Goal: Task Accomplishment & Management: Manage account settings

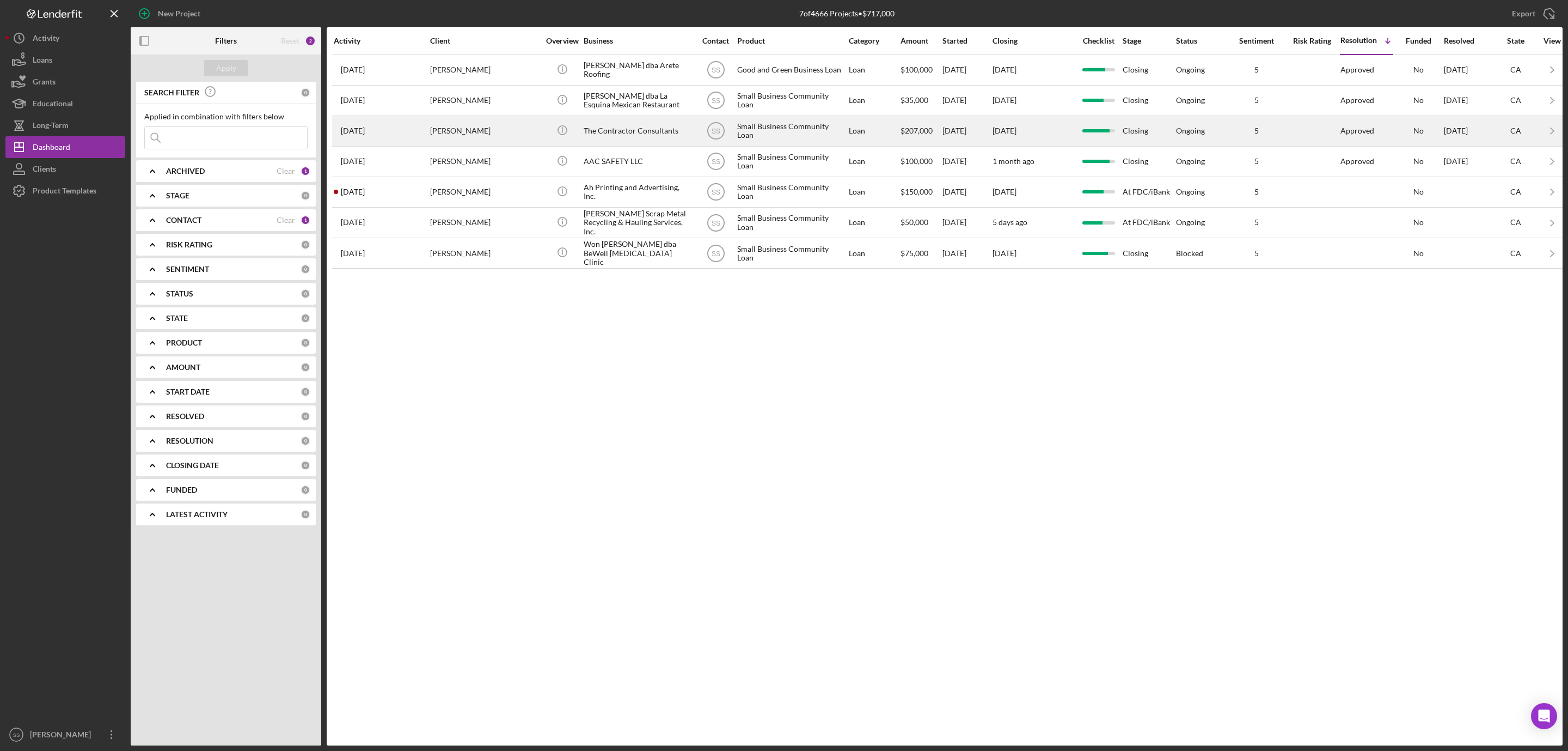
click at [519, 130] on div "[PERSON_NAME]" at bounding box center [485, 130] width 109 height 29
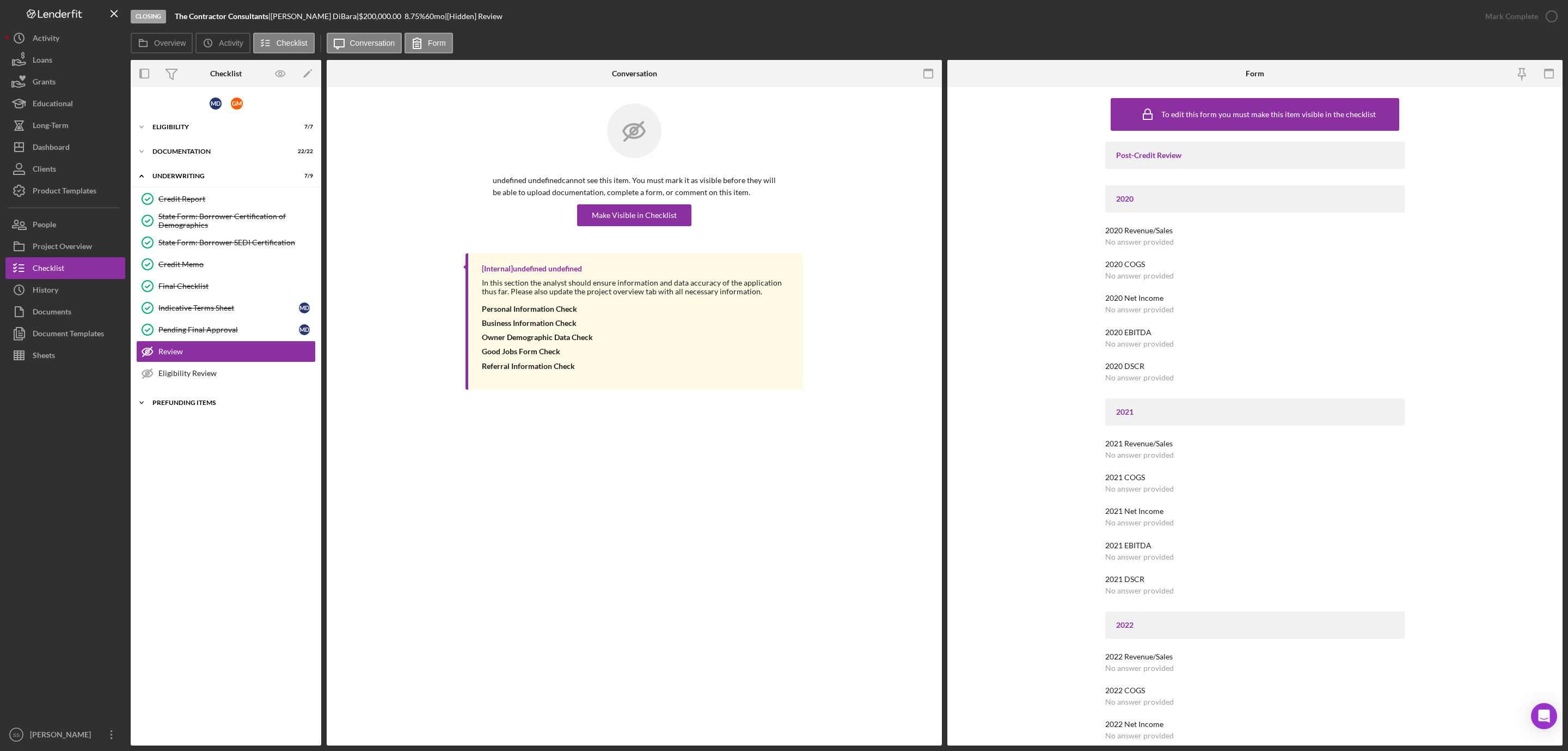
click at [181, 398] on div "Icon/Expander Prefunding Items 9 / 15" at bounding box center [226, 403] width 191 height 22
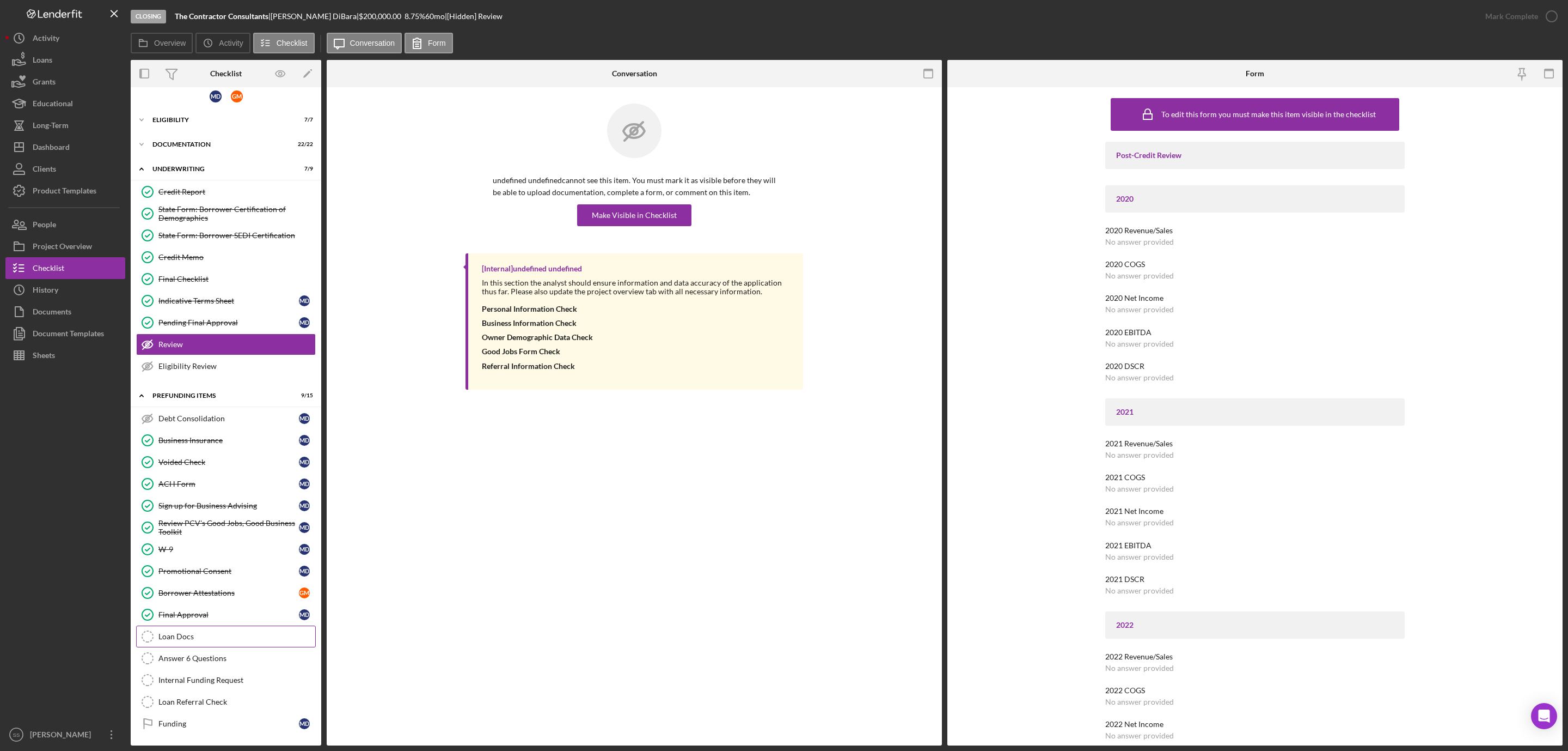
click at [164, 632] on div "Loan Docs" at bounding box center [237, 636] width 157 height 9
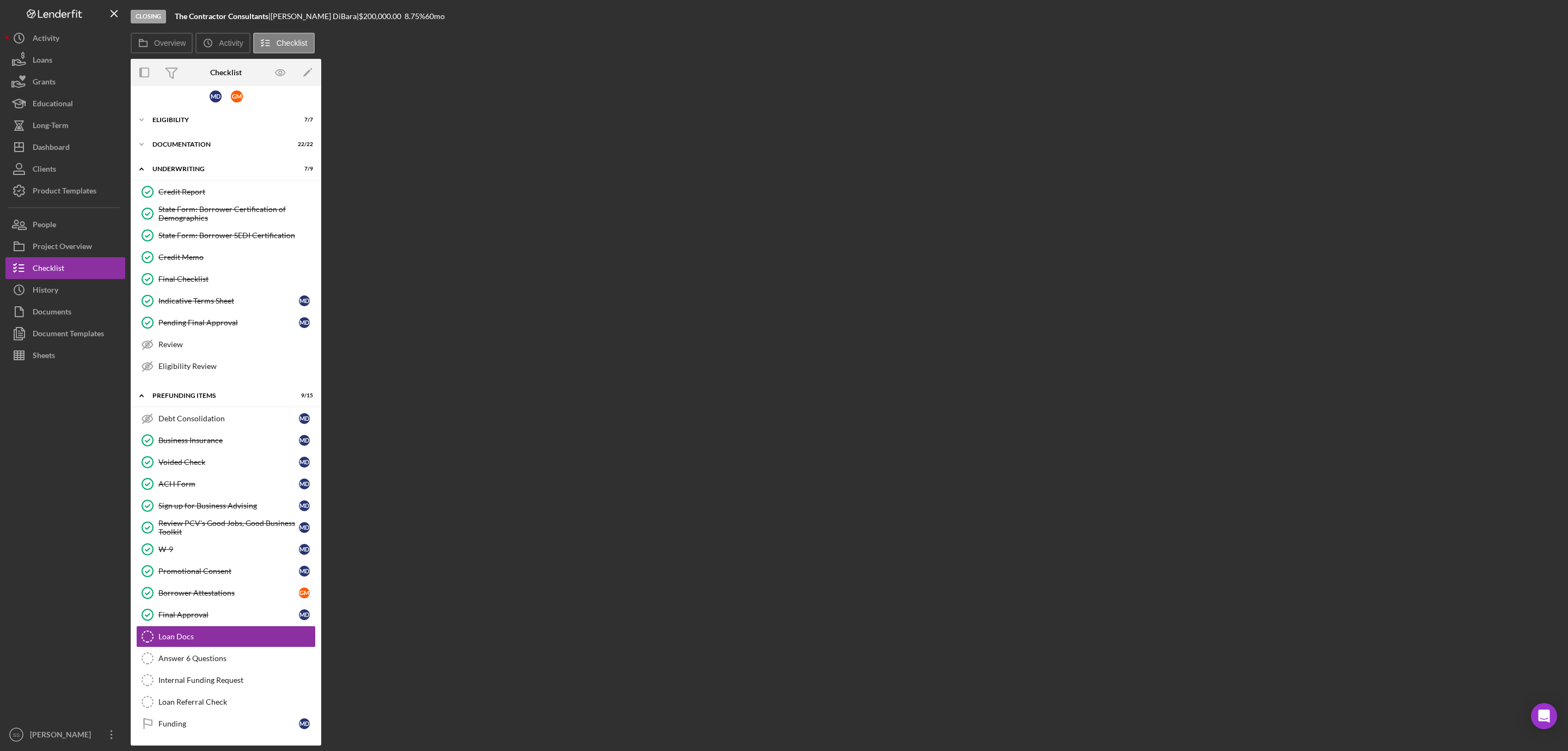
scroll to position [19, 0]
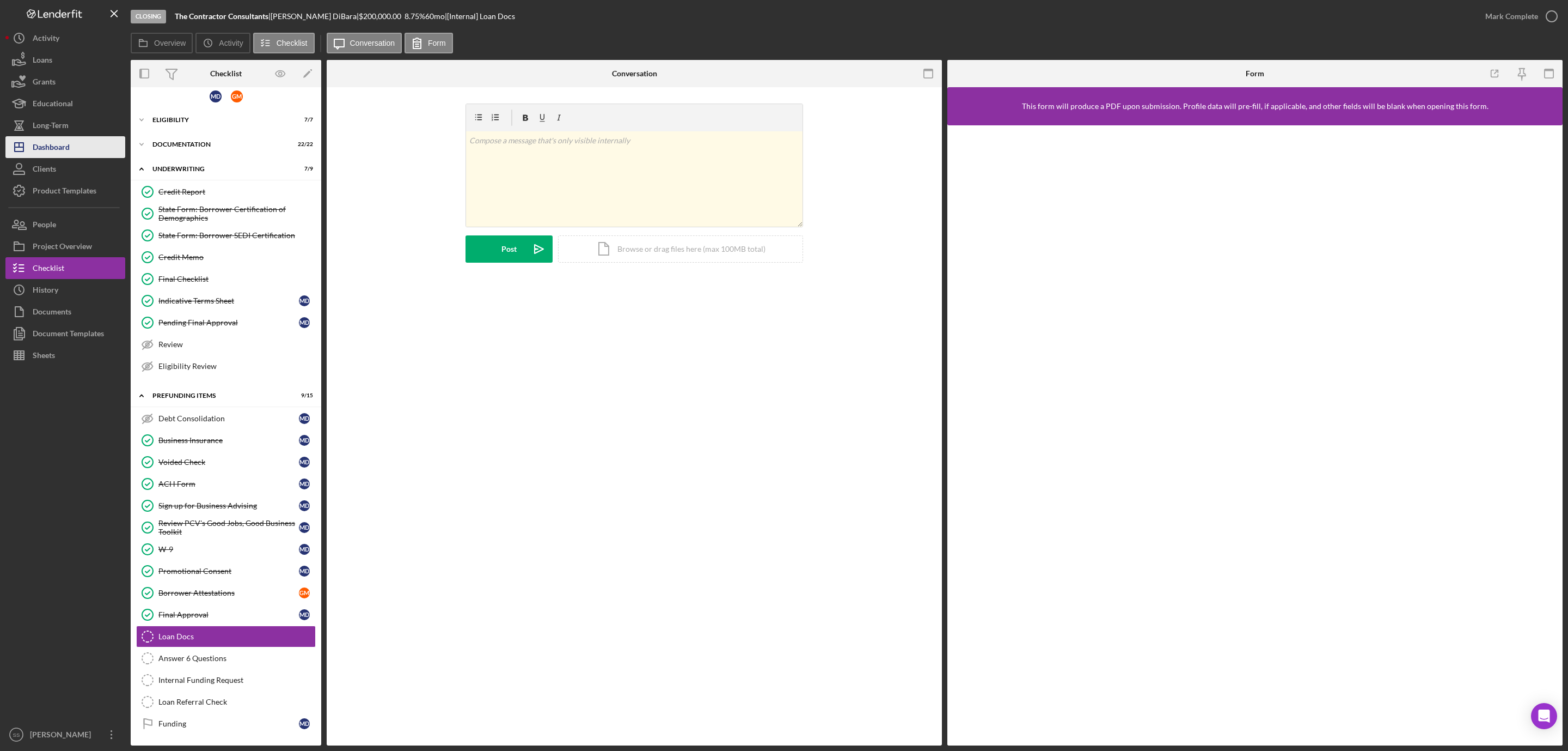
click at [75, 152] on button "Icon/Dashboard Dashboard" at bounding box center [65, 147] width 120 height 22
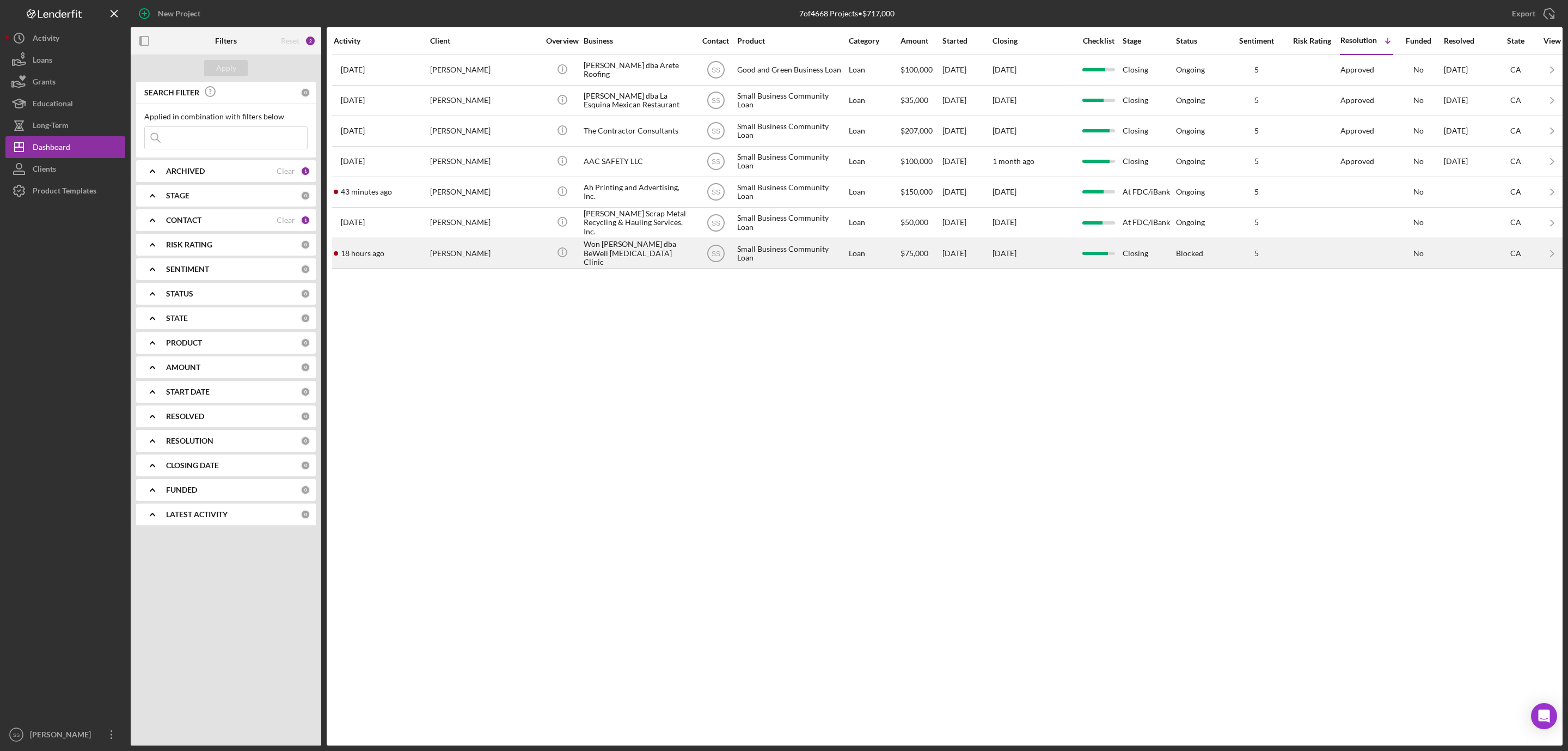
click at [498, 260] on div "[PERSON_NAME]" at bounding box center [485, 253] width 109 height 29
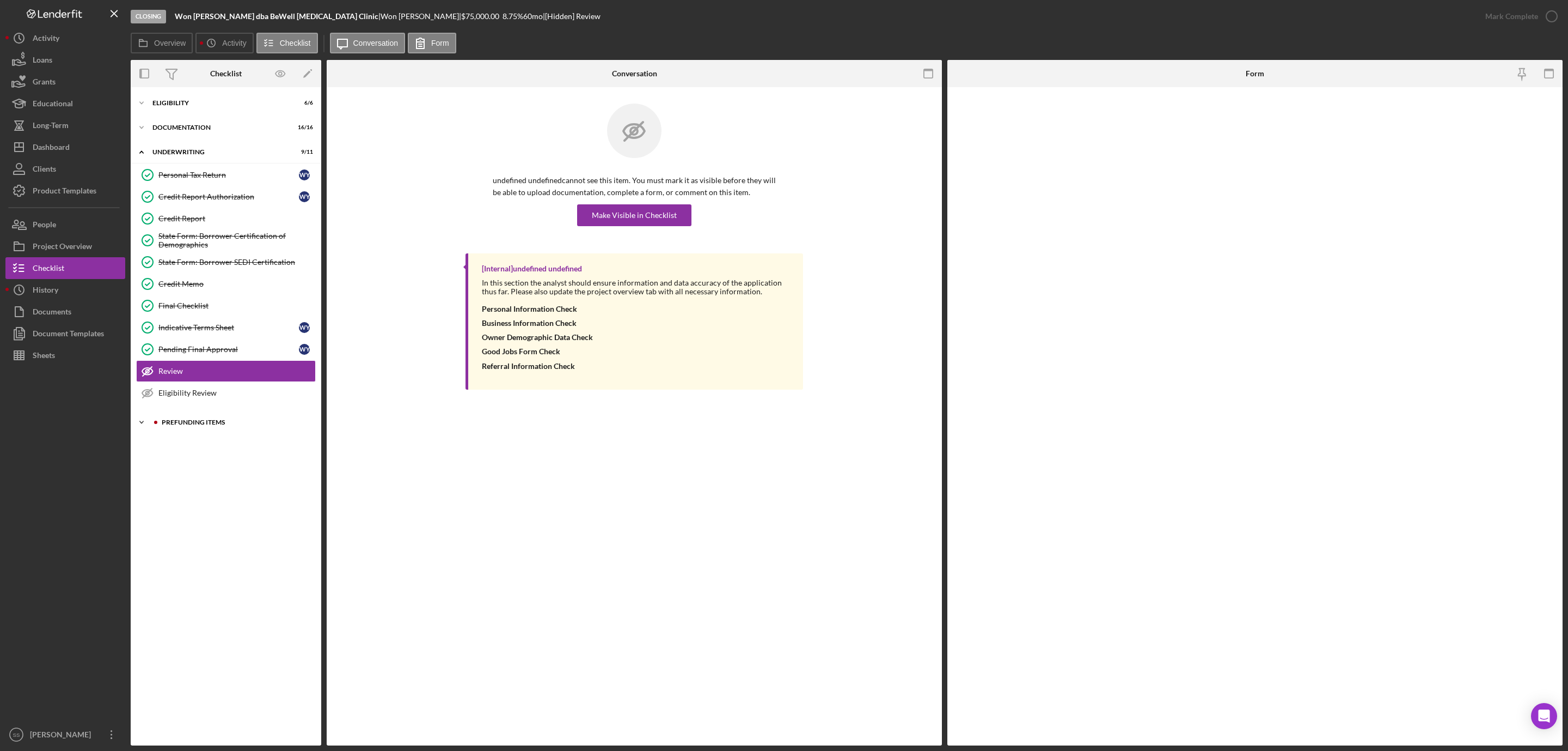
click at [198, 426] on div "Prefunding Items" at bounding box center [235, 422] width 146 height 7
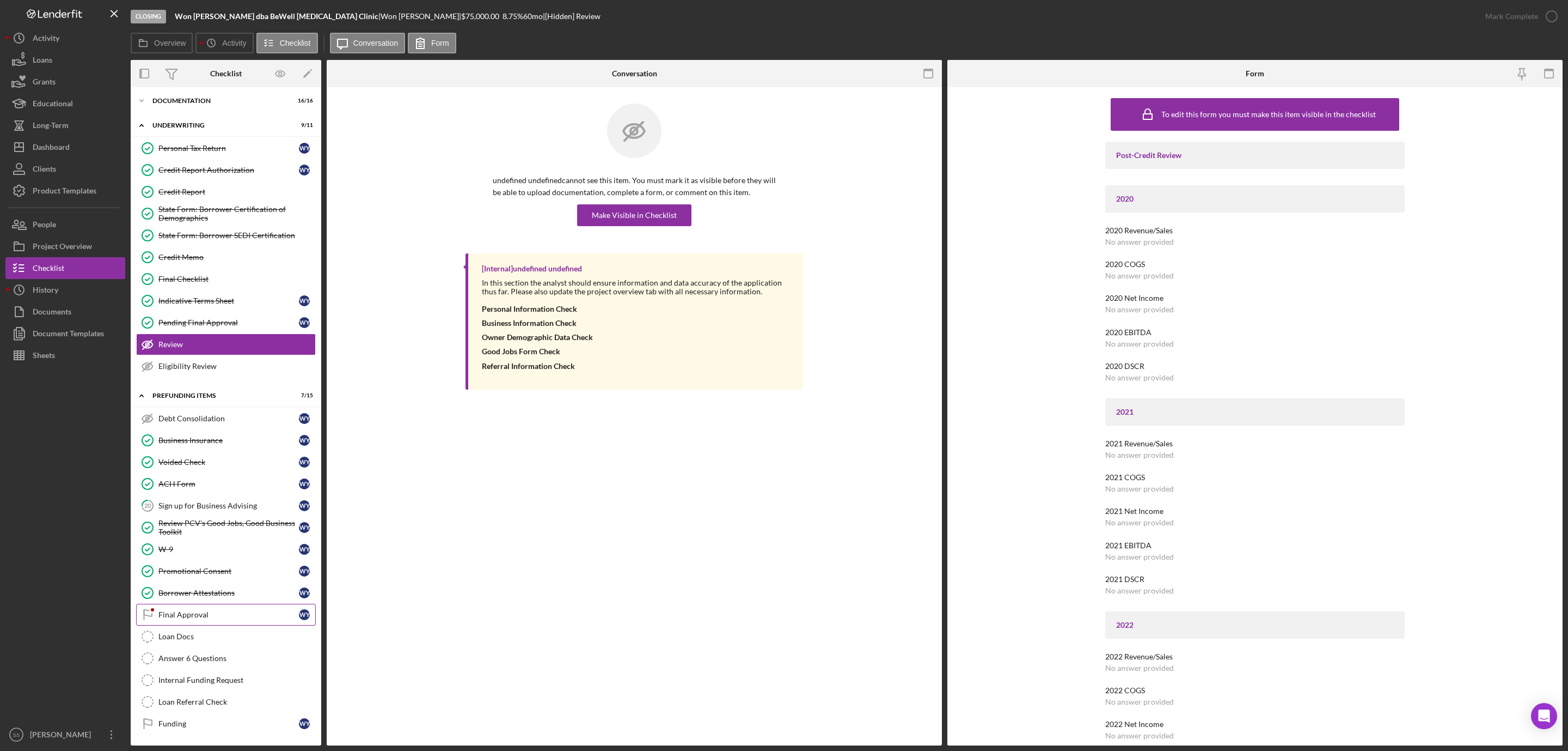
click at [183, 610] on div "Final Approval" at bounding box center [228, 615] width 141 height 9
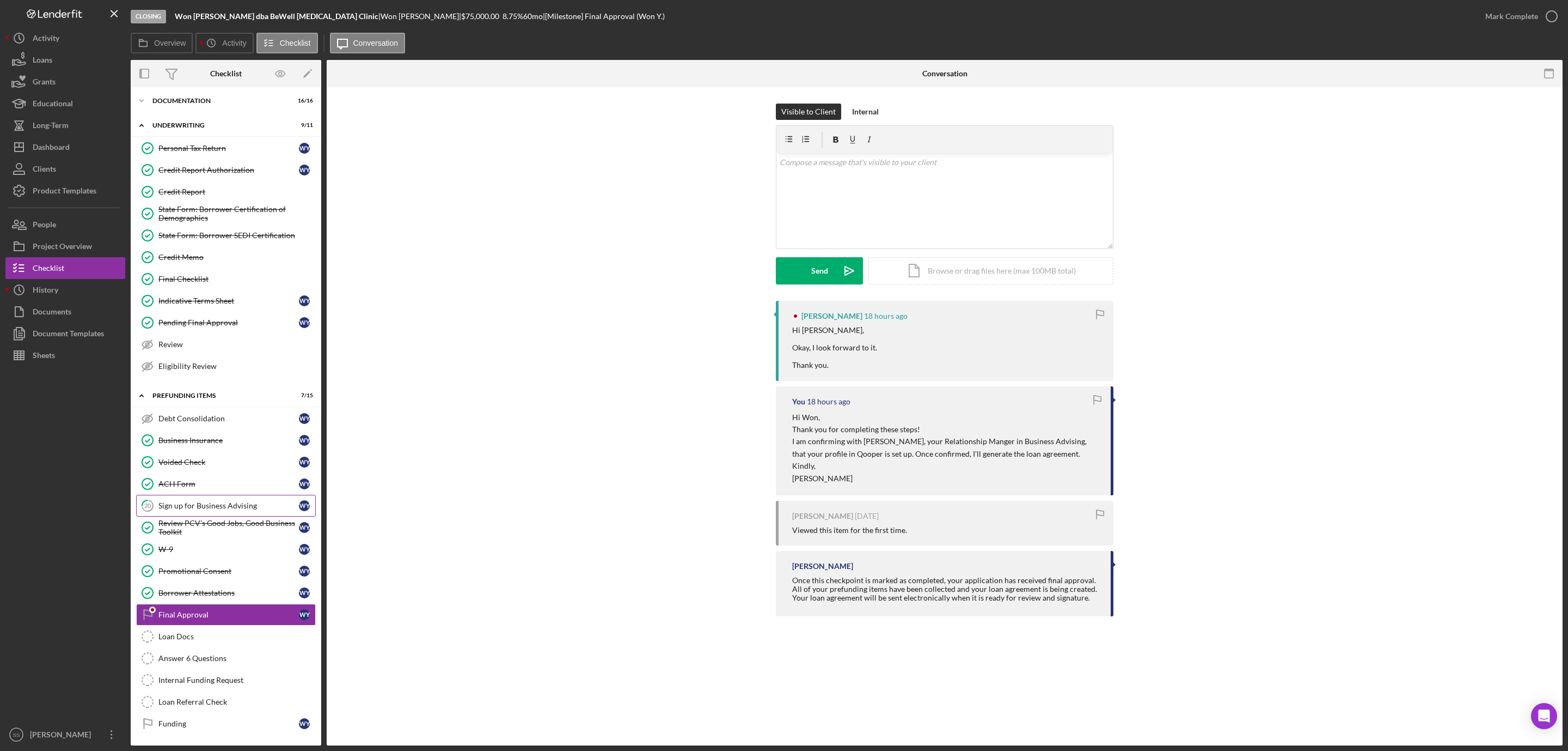
click at [225, 503] on div "Sign up for Business Advising" at bounding box center [228, 506] width 141 height 9
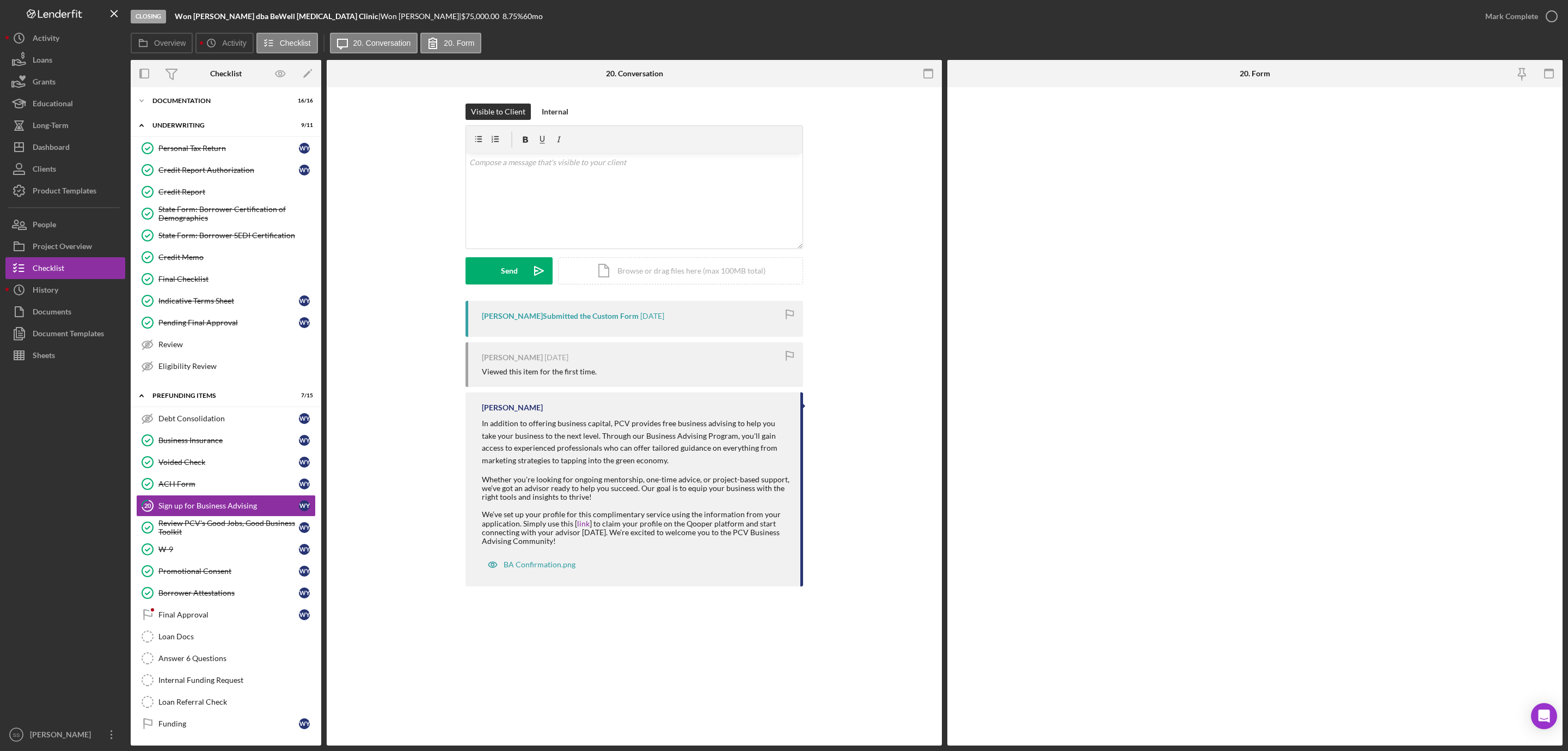
scroll to position [41, 0]
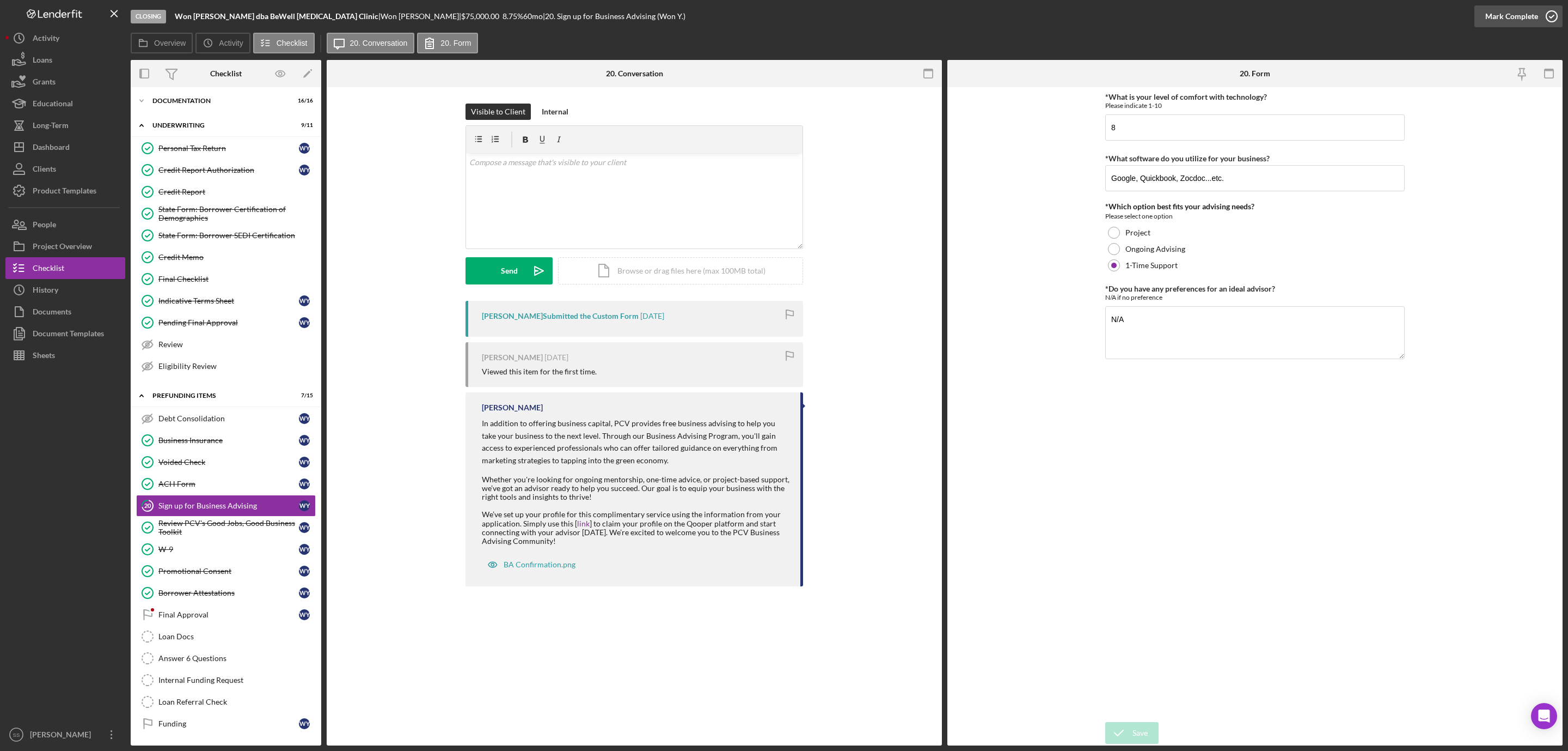
click at [1545, 15] on icon "button" at bounding box center [1552, 16] width 27 height 27
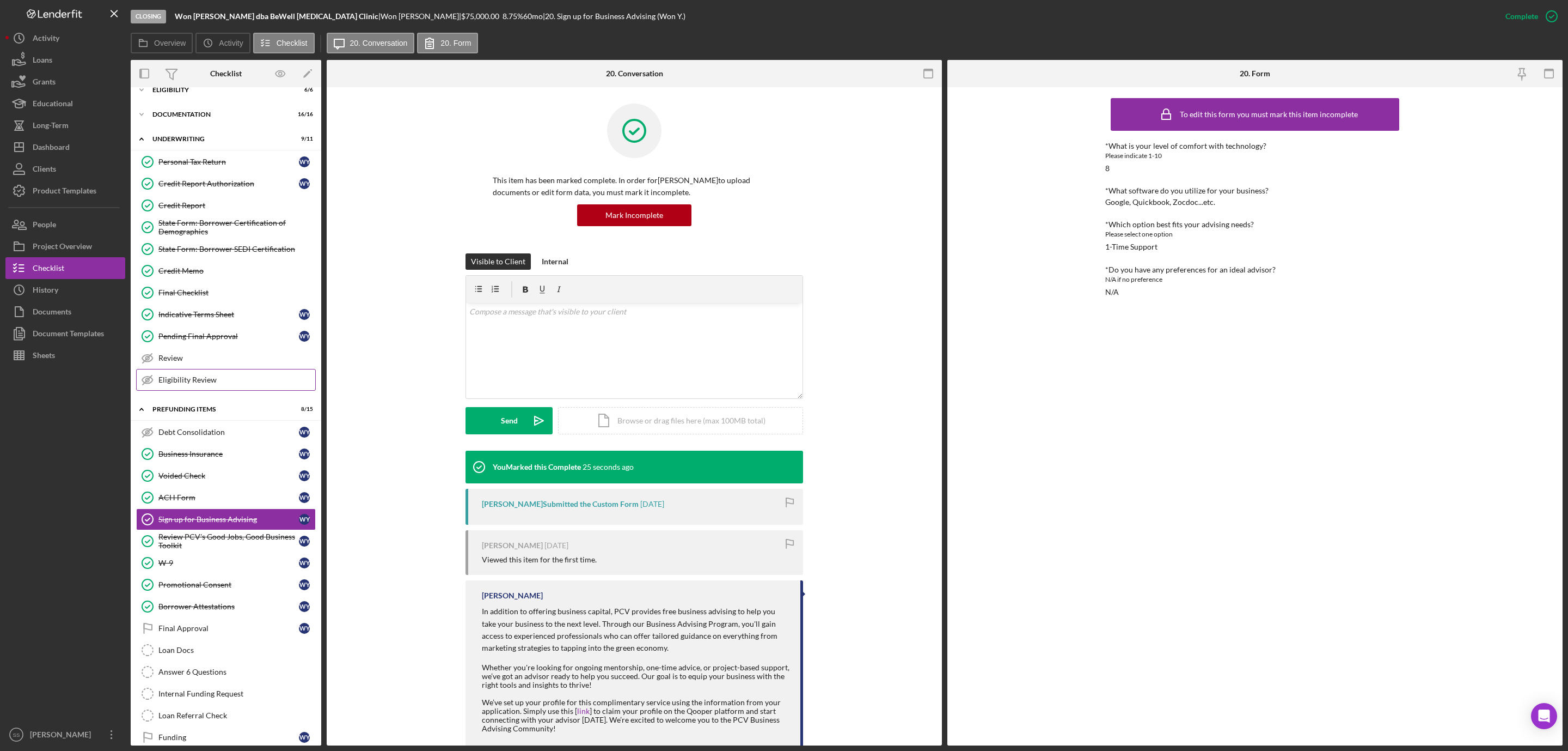
scroll to position [0, 0]
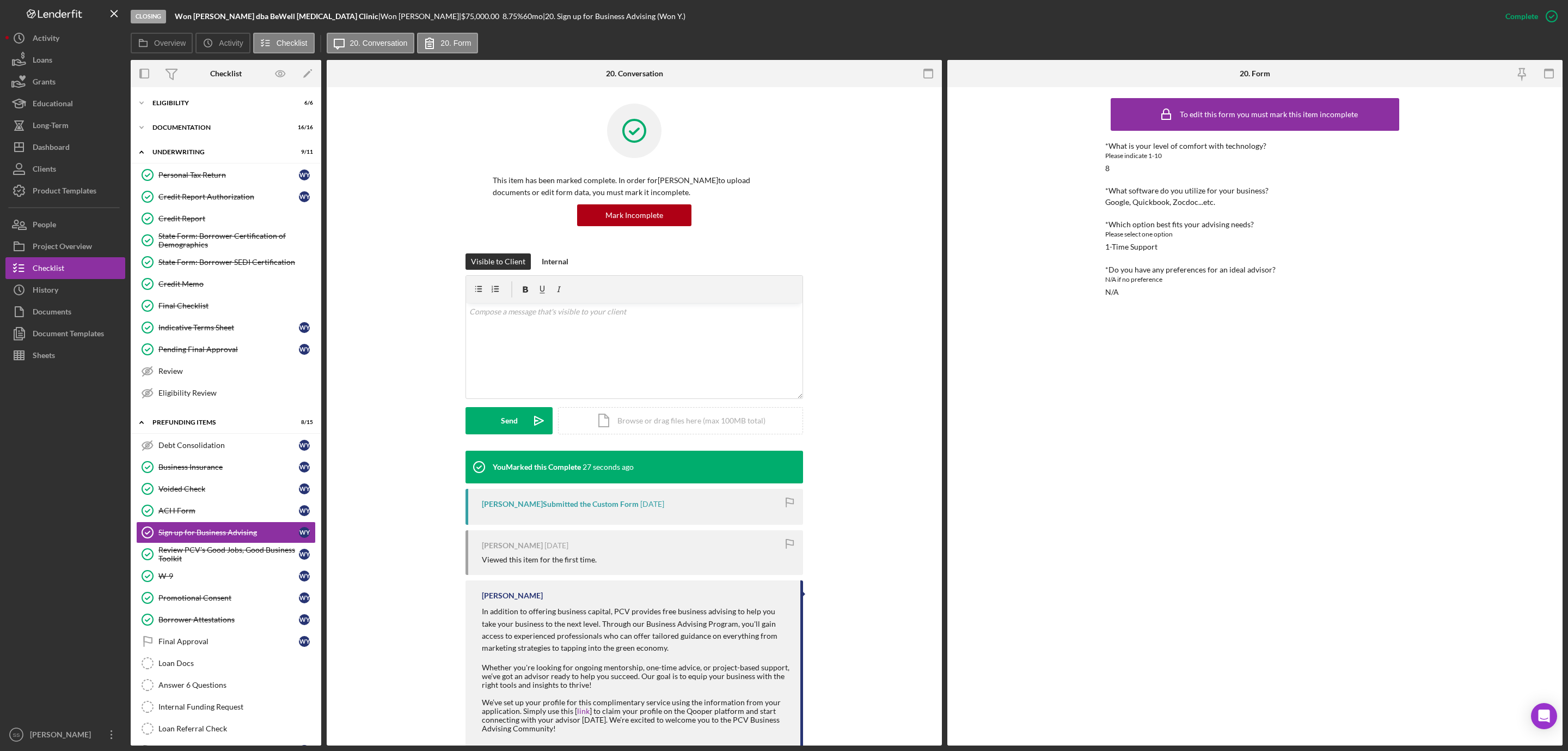
click at [199, 116] on div "Icon/Expander Eligibility 6 / 6 Icon/Expander Documentation 16 / 16 Icon/Expand…" at bounding box center [226, 429] width 191 height 674
click at [197, 124] on div "Documentation" at bounding box center [229, 127] width 155 height 7
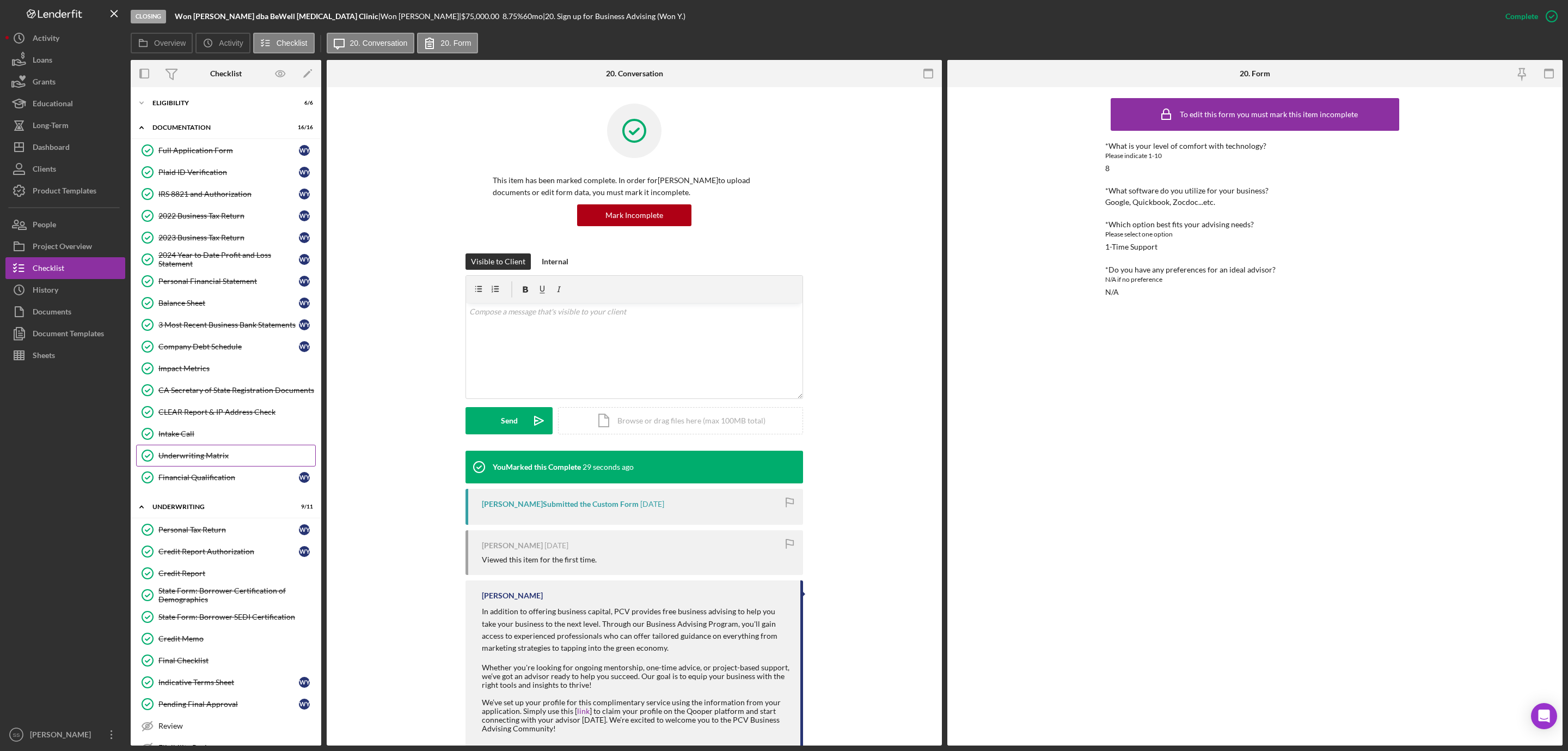
click at [198, 457] on link "Underwriting Matrix Underwriting Matrix" at bounding box center [226, 456] width 180 height 22
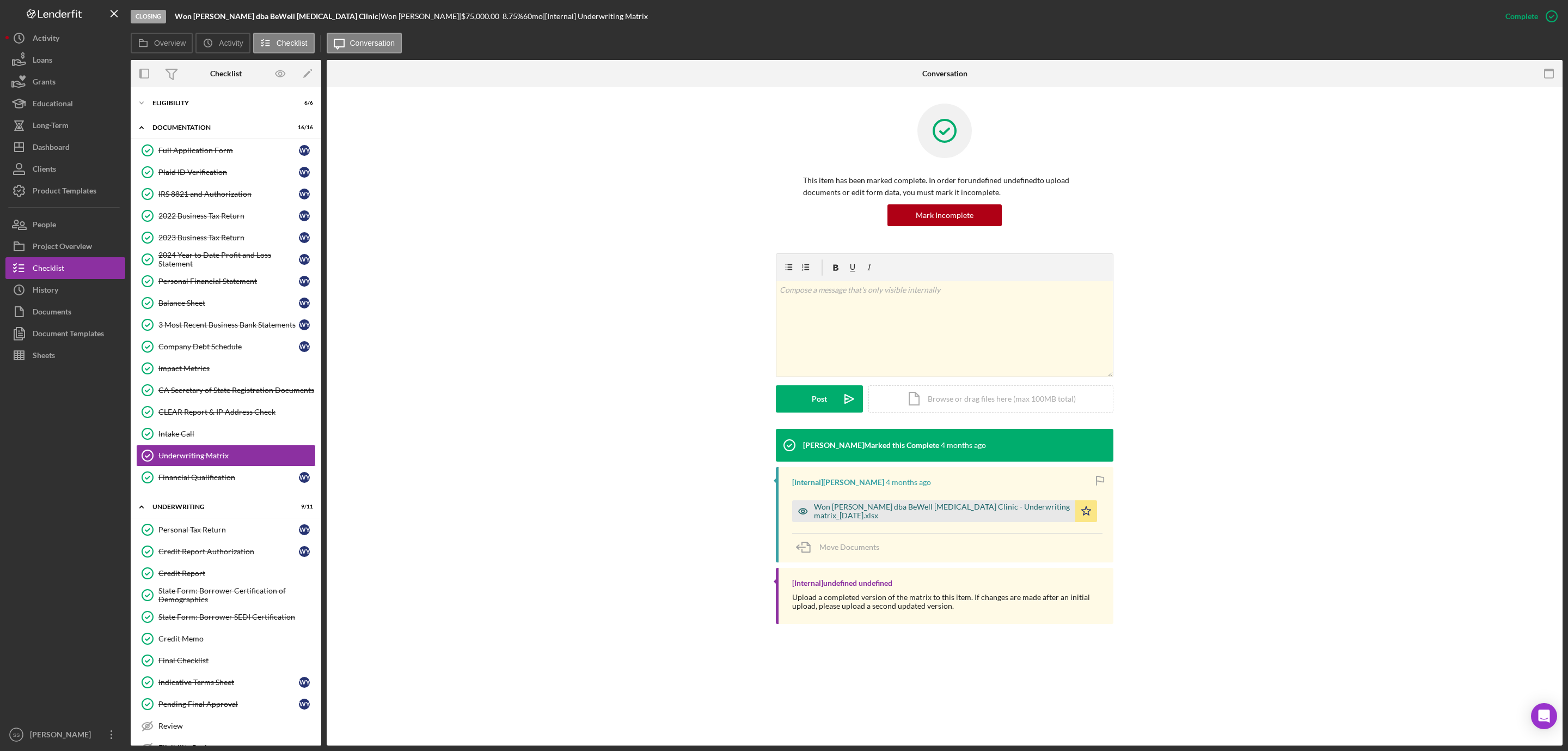
click at [855, 507] on div "Won [PERSON_NAME] dba BeWell [MEDICAL_DATA] Clinic - Underwriting matrix_[DATE]…" at bounding box center [942, 511] width 256 height 18
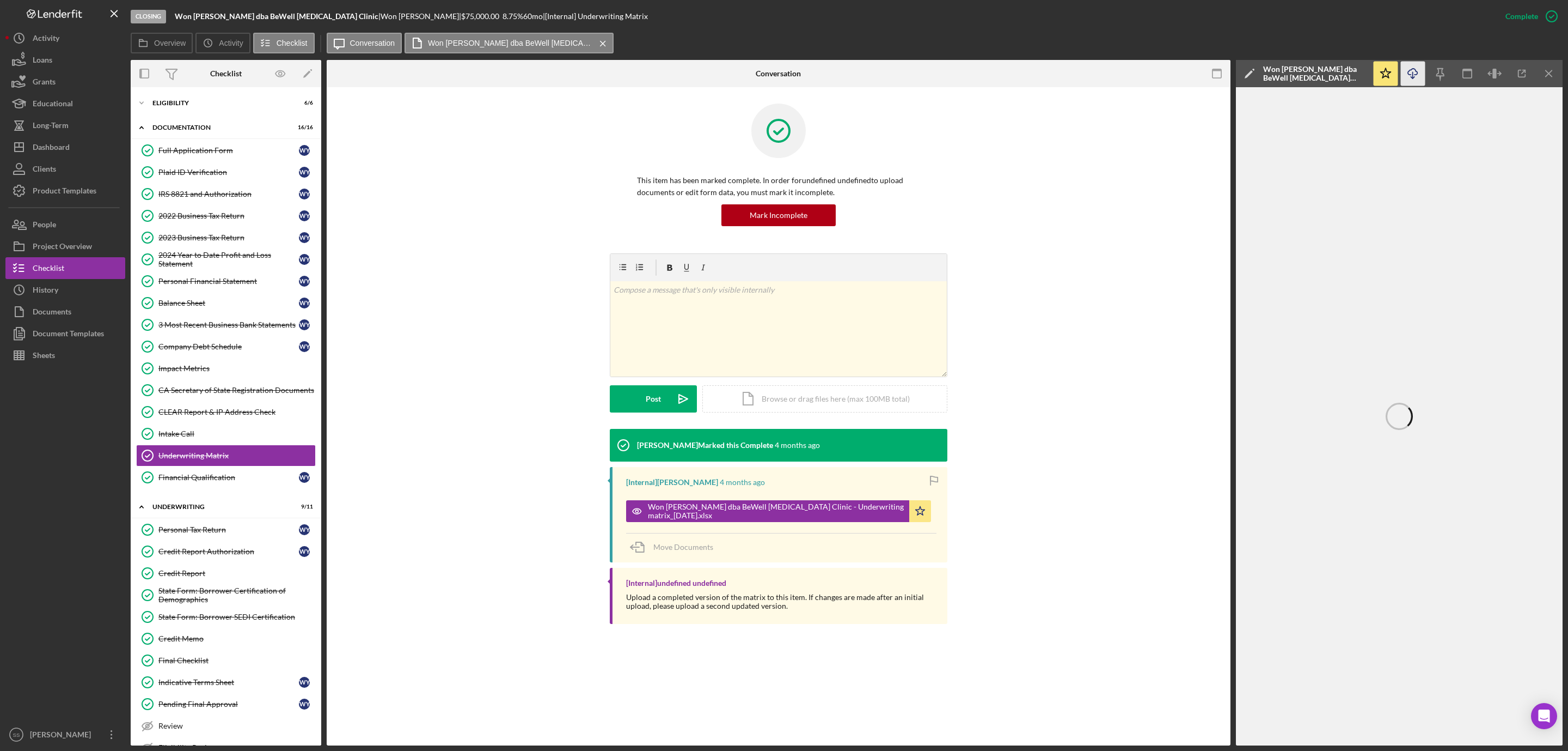
click at [1411, 74] on icon "Icon/Download" at bounding box center [1413, 74] width 24 height 24
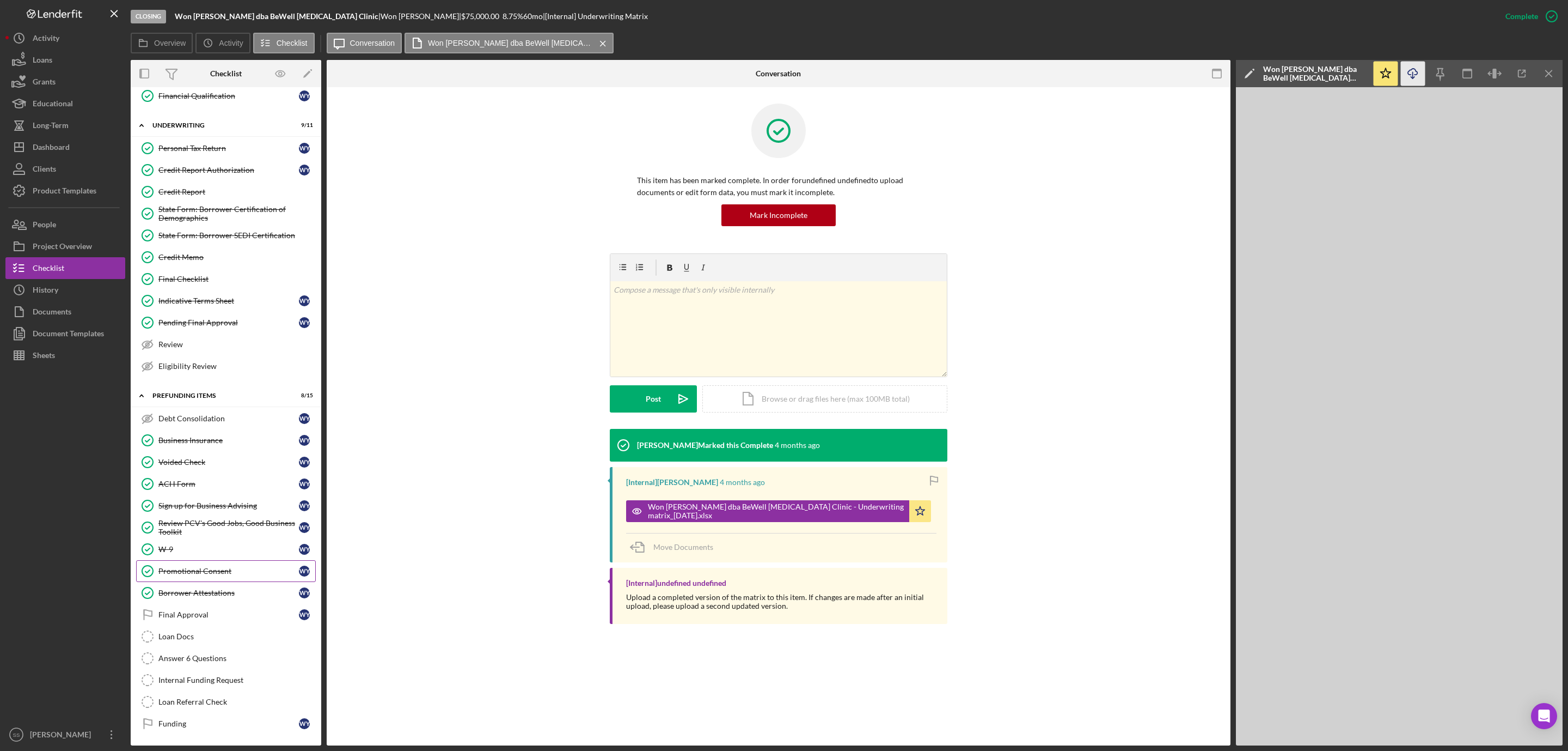
scroll to position [404, 0]
drag, startPoint x: 196, startPoint y: 617, endPoint x: 201, endPoint y: 612, distance: 7.1
click at [196, 616] on link "Final Approval Final Approval W Y" at bounding box center [226, 615] width 180 height 22
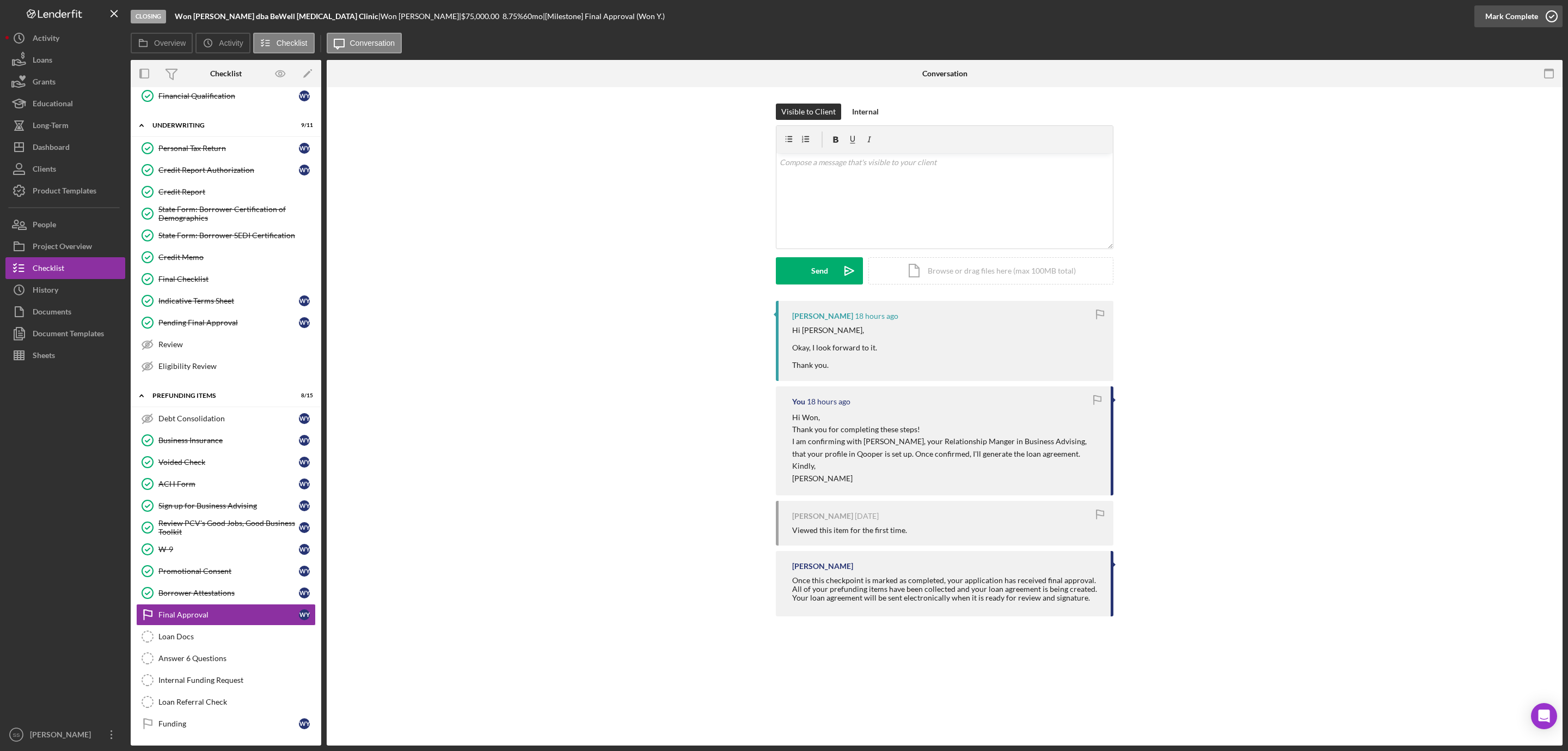
click at [1552, 20] on icon "button" at bounding box center [1552, 16] width 27 height 27
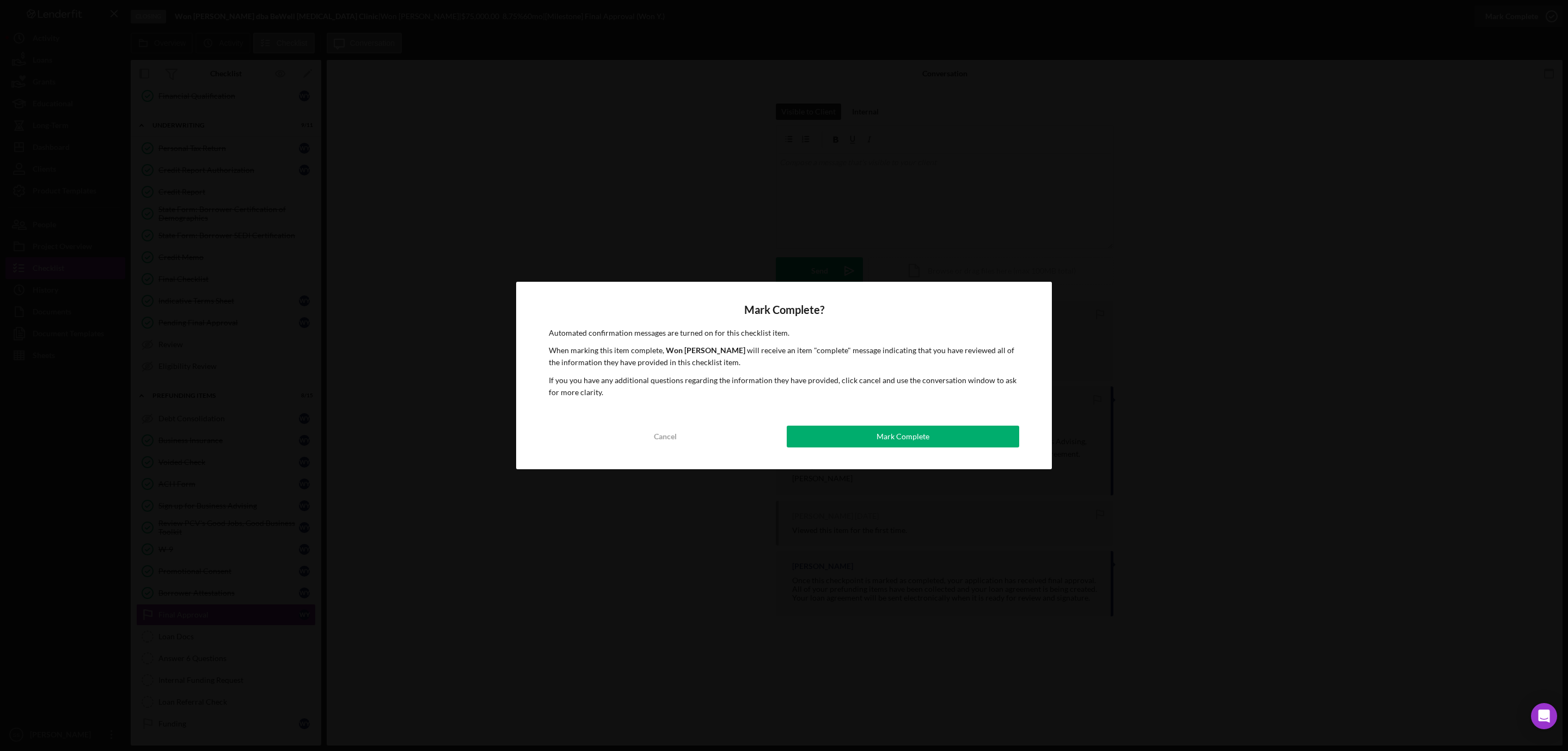
click at [957, 455] on div "Mark Complete? Automated confirmation messages are turned on for this checklist…" at bounding box center [784, 375] width 536 height 188
drag, startPoint x: 950, startPoint y: 440, endPoint x: 926, endPoint y: 445, distance: 24.5
click at [950, 439] on button "Mark Complete" at bounding box center [903, 437] width 233 height 22
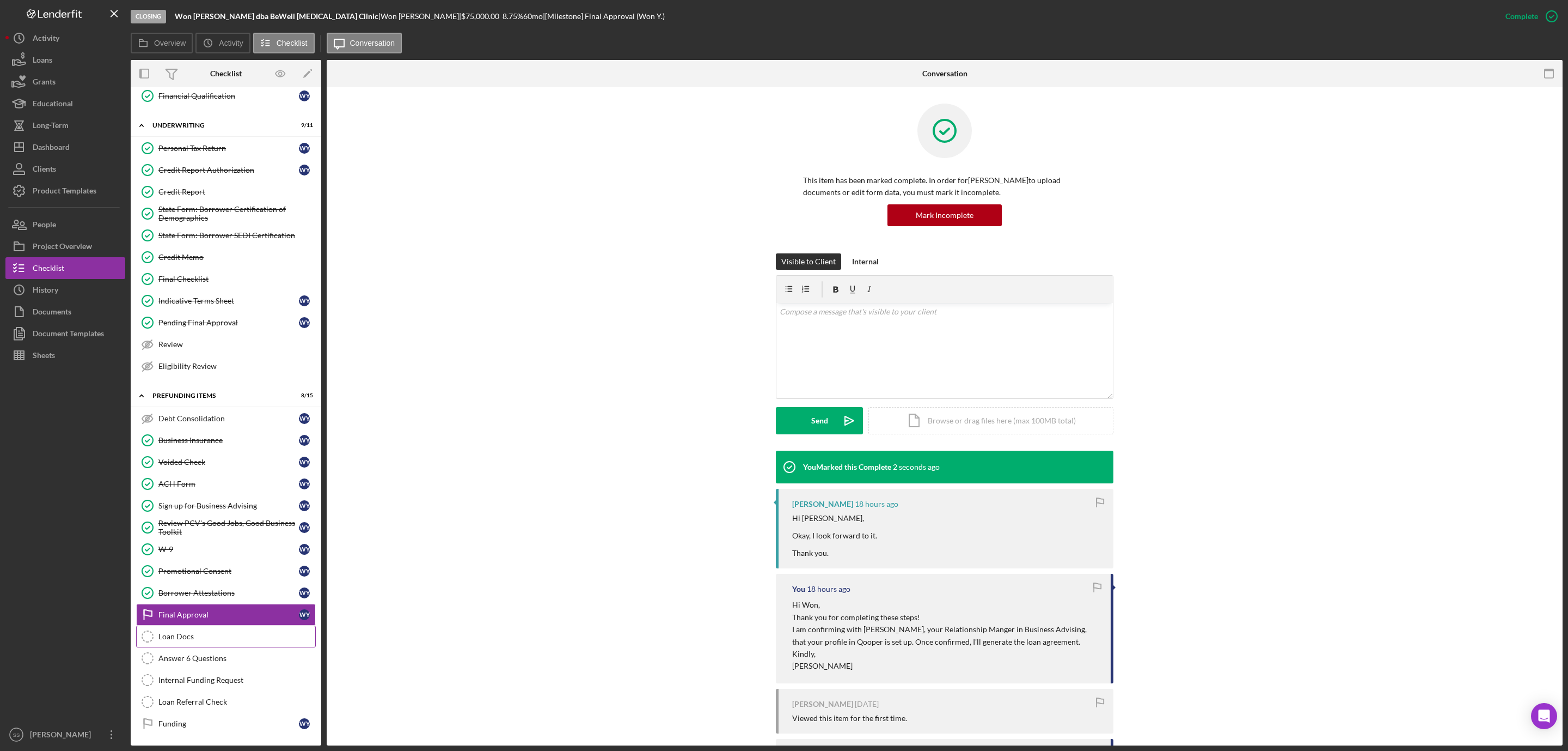
click at [184, 636] on div "Loan Docs" at bounding box center [237, 636] width 157 height 9
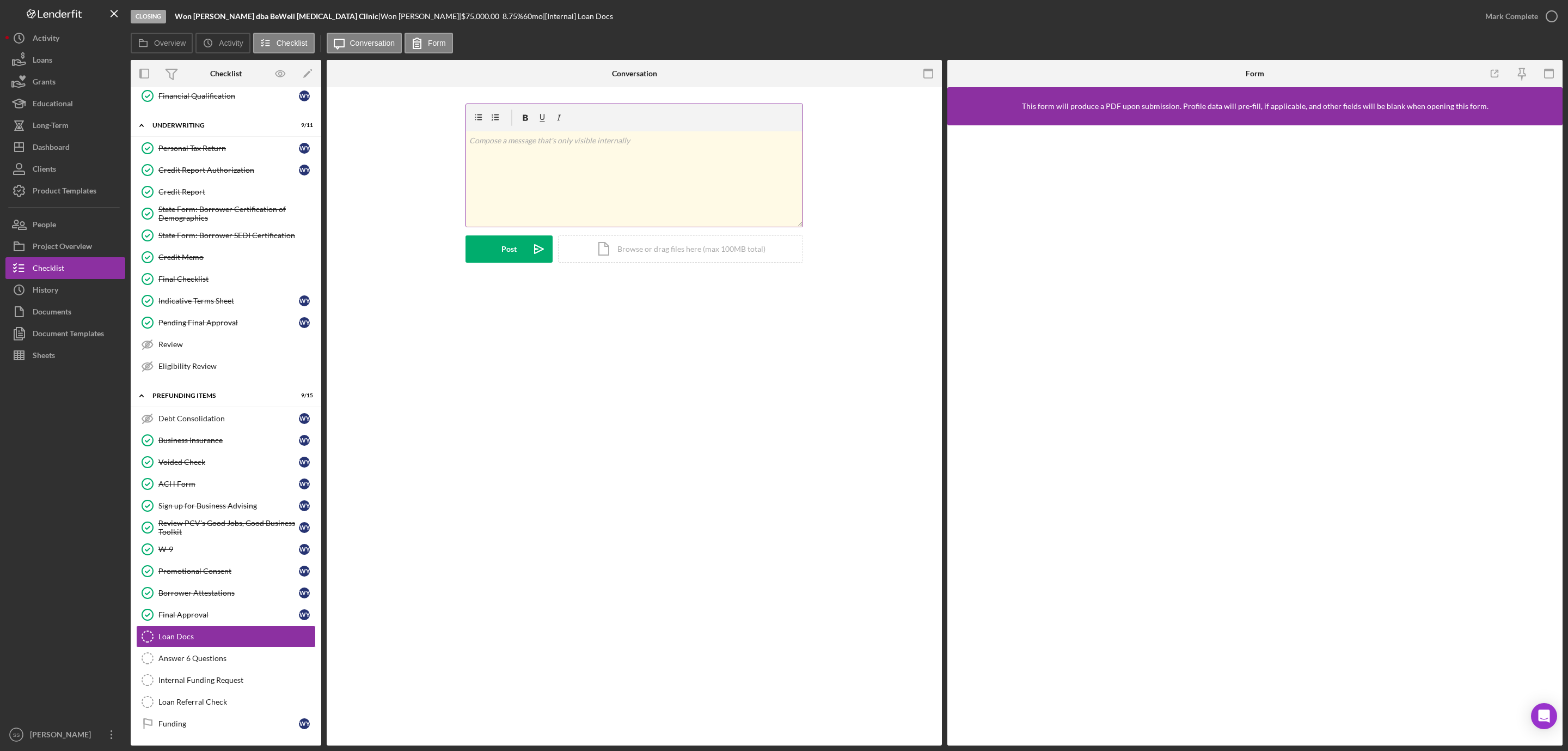
scroll to position [404, 0]
click at [929, 69] on g "button" at bounding box center [928, 74] width 9 height 9
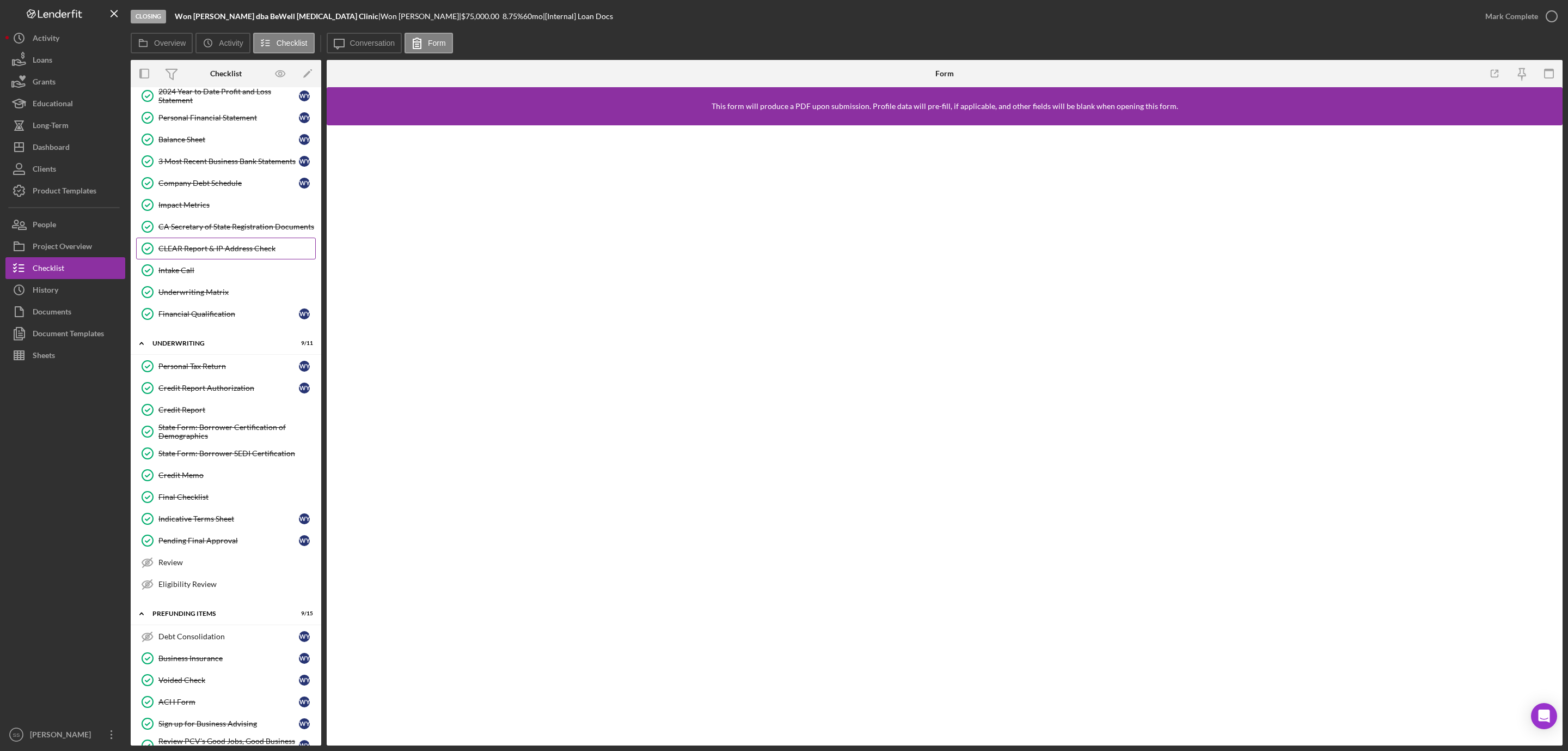
scroll to position [159, 0]
click at [203, 301] on div "Underwriting Matrix" at bounding box center [237, 296] width 157 height 9
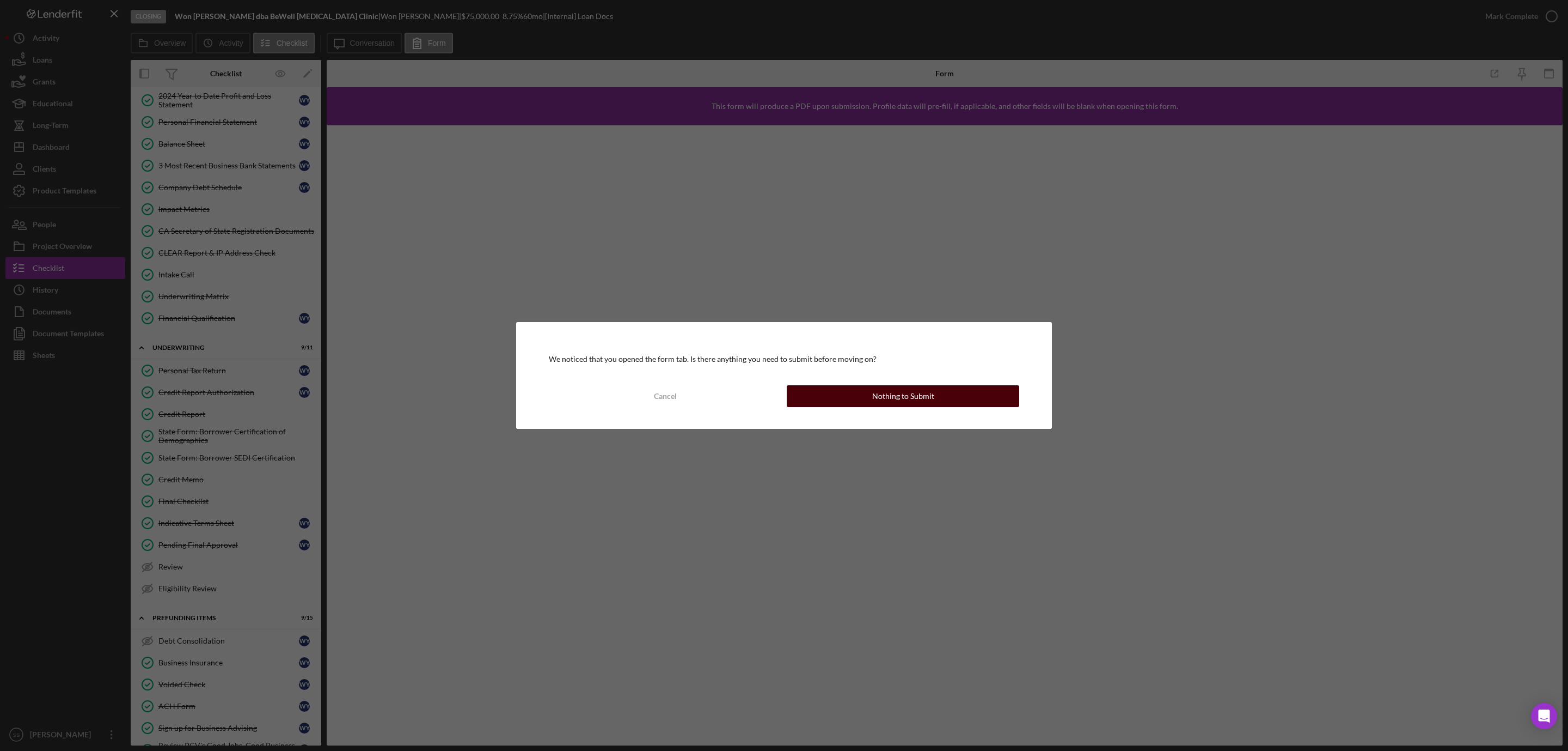
click at [942, 398] on button "Nothing to Submit" at bounding box center [903, 396] width 233 height 22
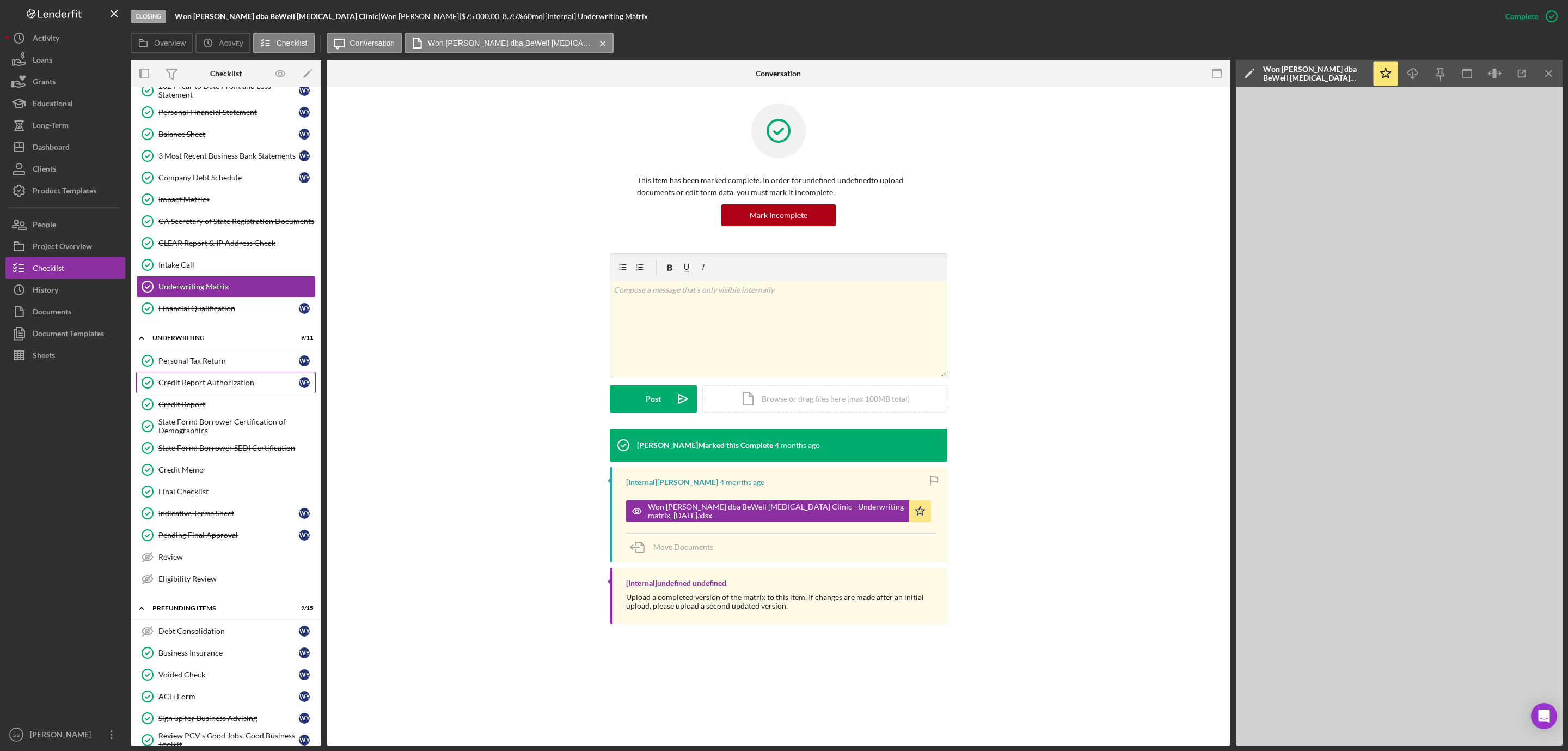
scroll to position [159, 0]
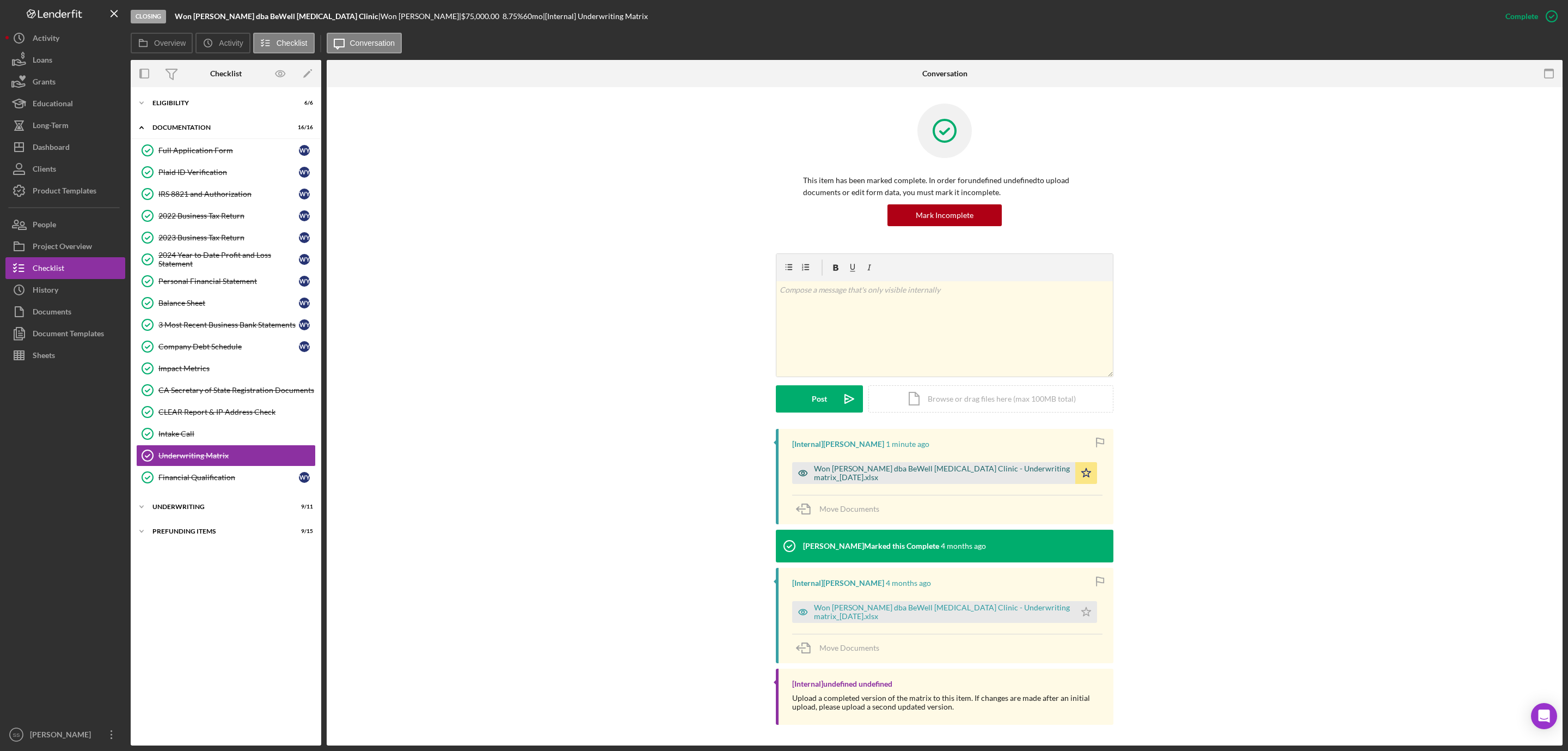
click at [998, 473] on div "Won S. Yoo dba BeWell Chiropractic Clinic - Underwriting matrix_8.1.2025.xlsx" at bounding box center [942, 473] width 256 height 18
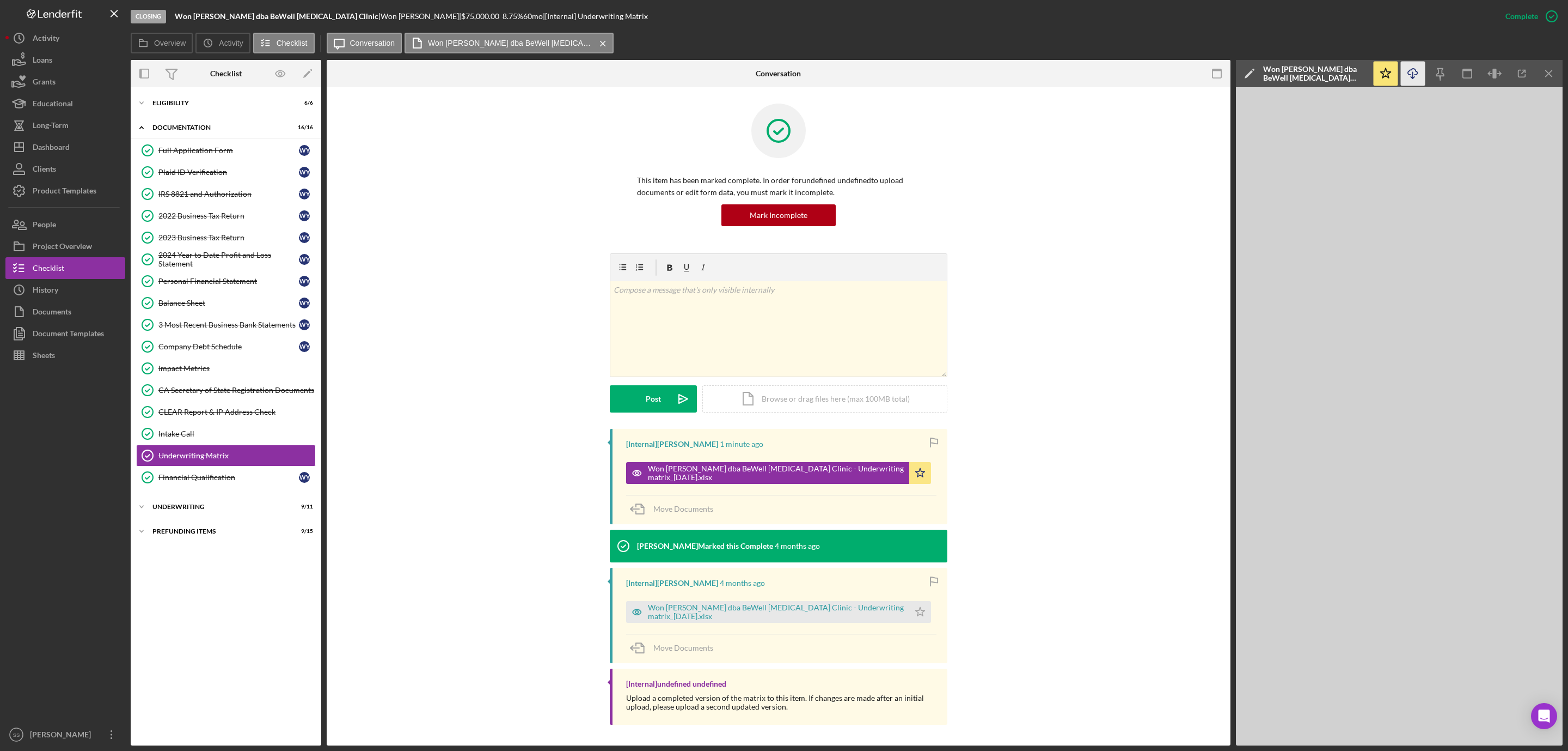
click at [1413, 75] on line "button" at bounding box center [1413, 75] width 0 height 6
click at [170, 534] on div "Prefunding Items" at bounding box center [229, 531] width 155 height 7
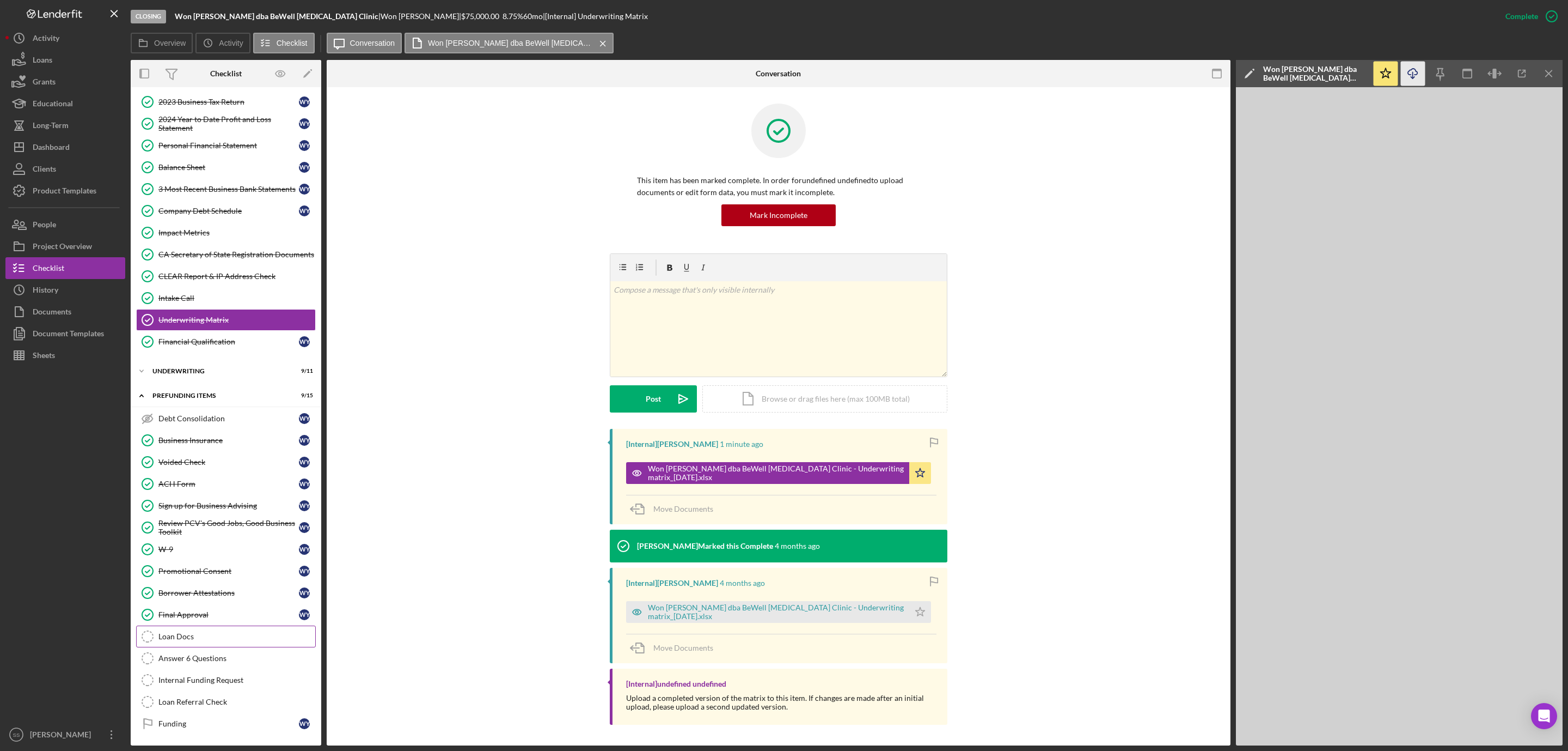
click at [173, 634] on div "Loan Docs" at bounding box center [237, 636] width 157 height 9
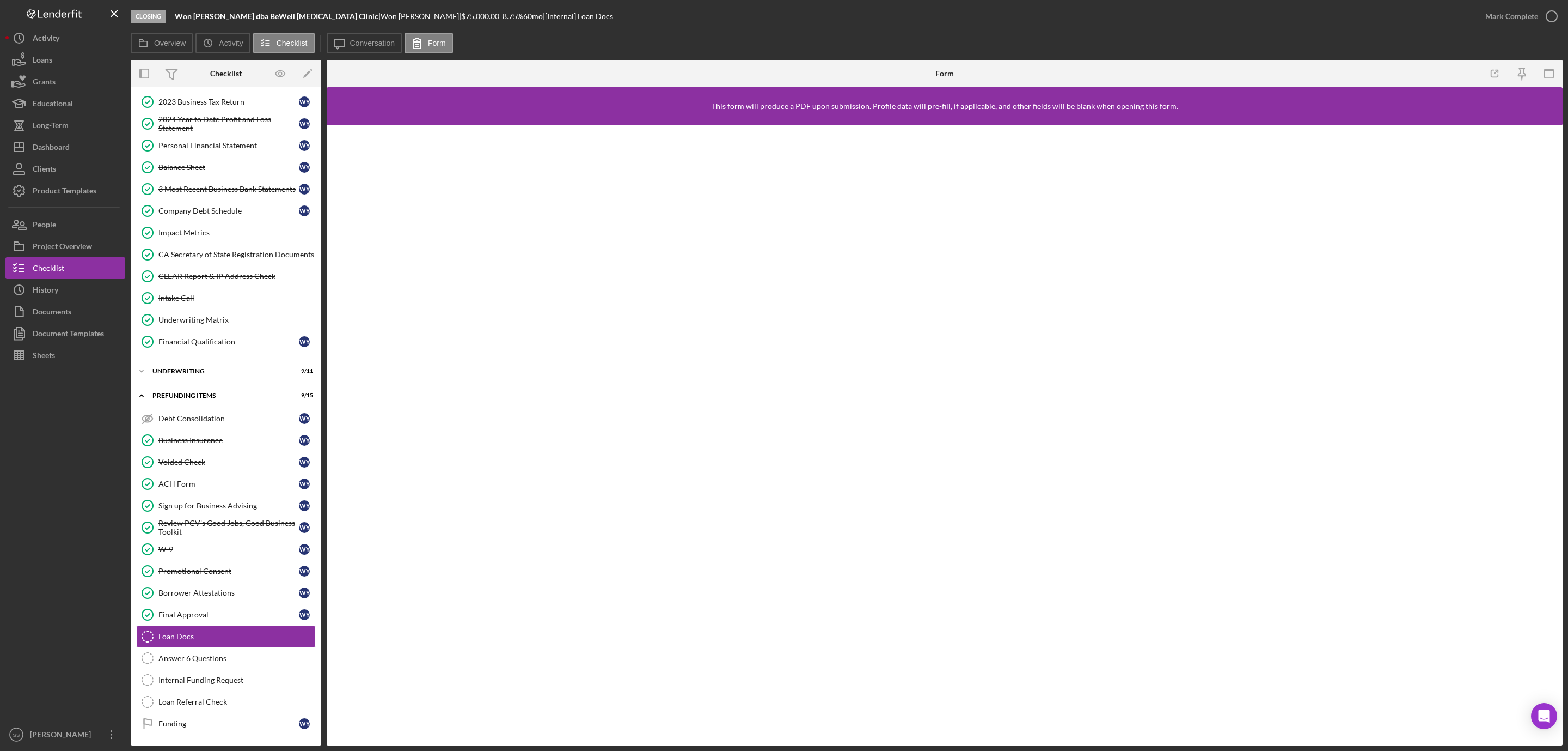
scroll to position [152, 0]
click at [271, 13] on b "Won [PERSON_NAME] dba BeWell [MEDICAL_DATA] Clinic" at bounding box center [276, 16] width 204 height 9
copy div "Won S. Yoo dba BeWell Chiropractic Clinic |"
